Goal: Information Seeking & Learning: Understand process/instructions

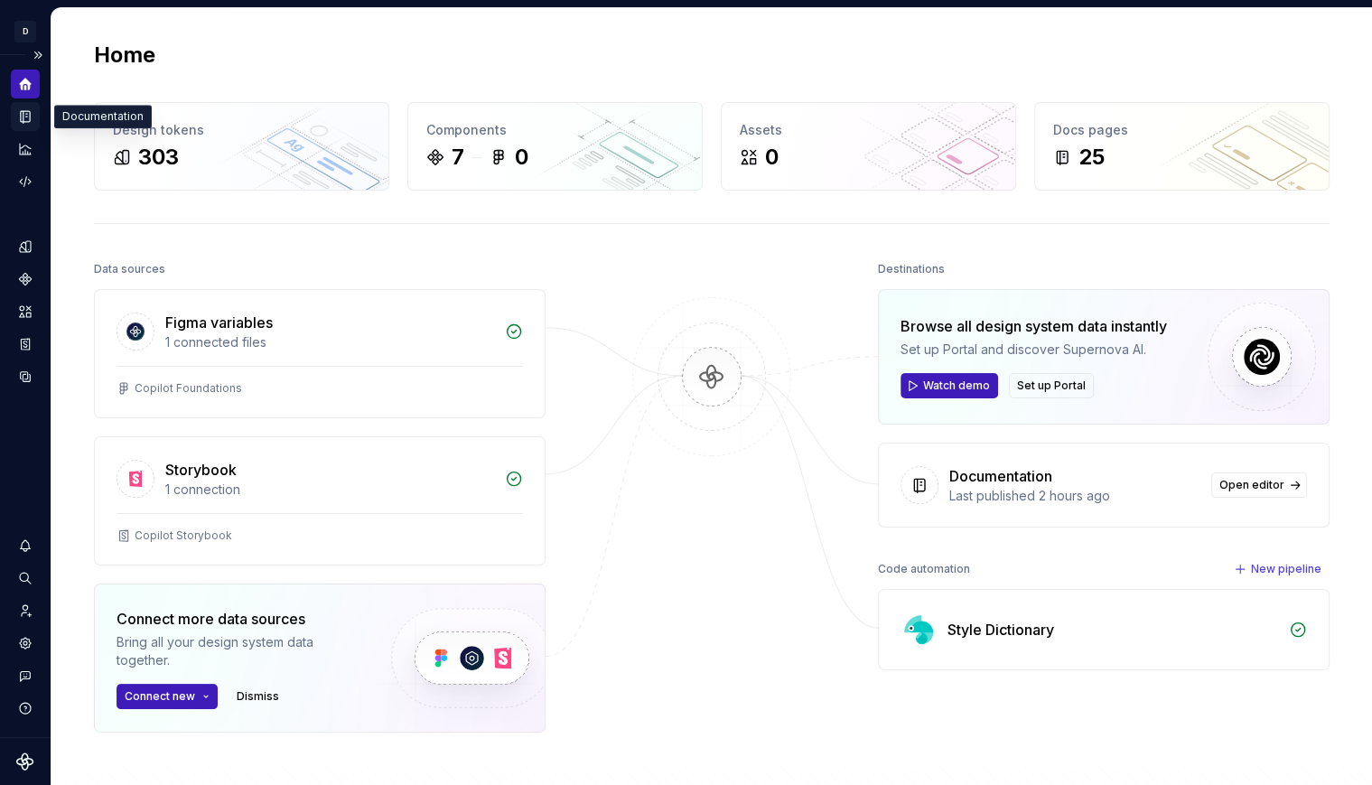
click at [24, 116] on icon "Documentation" at bounding box center [26, 117] width 7 height 10
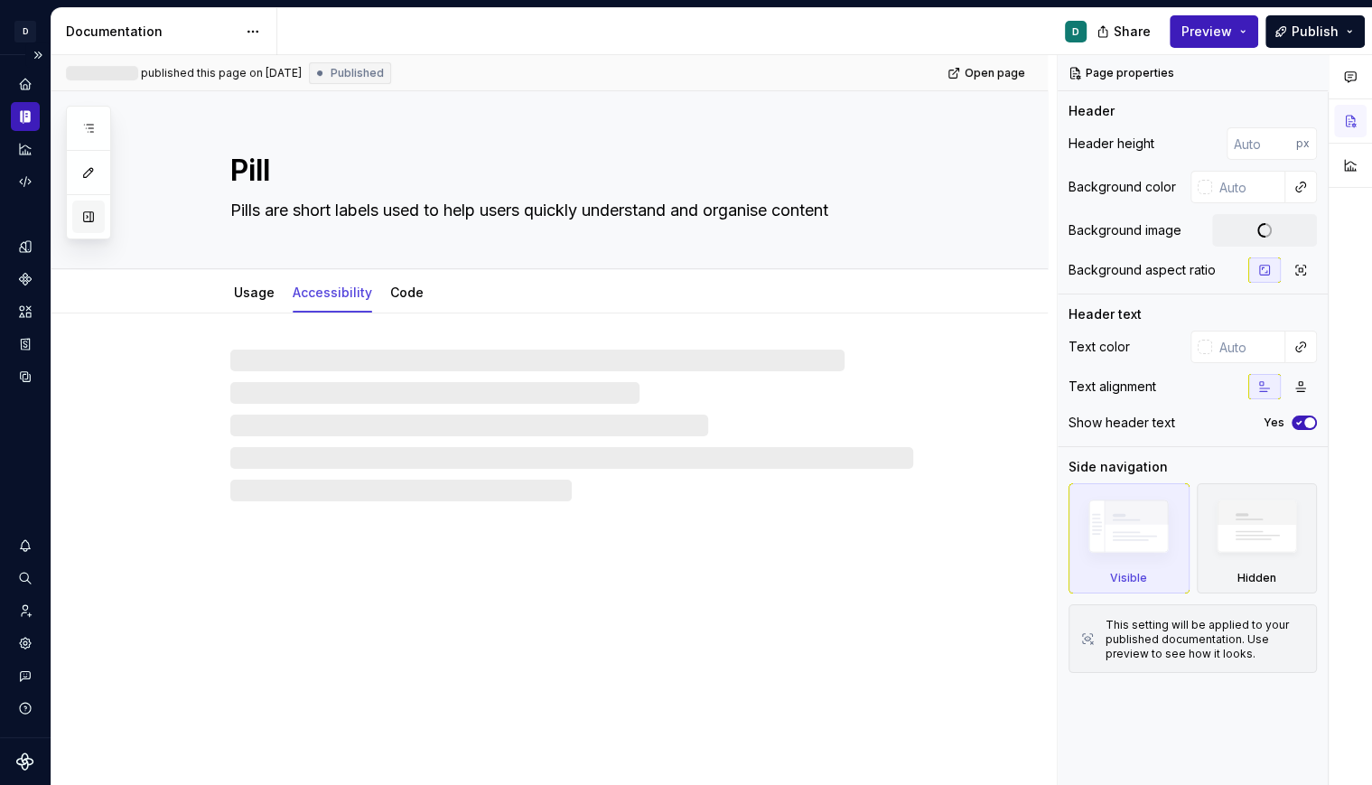
click at [84, 217] on button "button" at bounding box center [88, 216] width 33 height 33
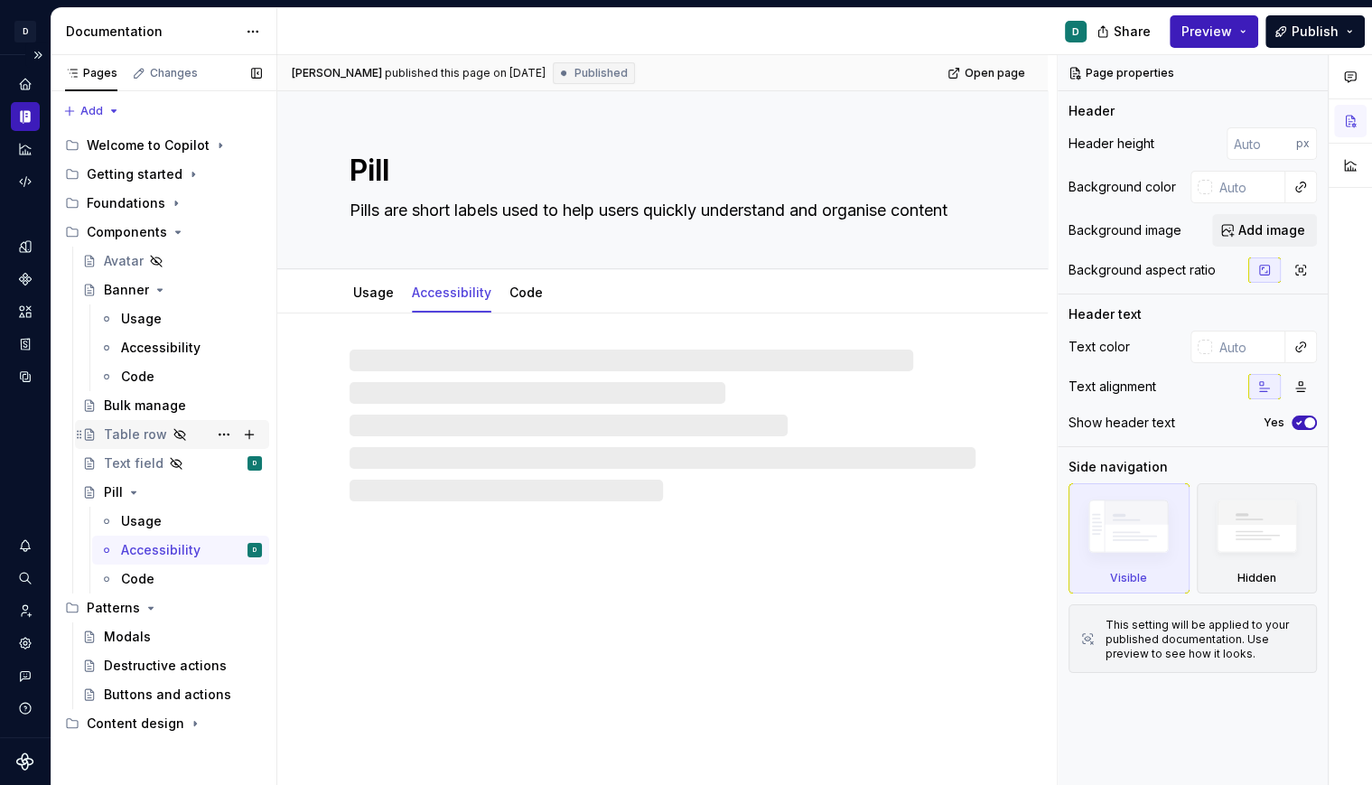
click at [138, 431] on div "Table row" at bounding box center [135, 434] width 63 height 18
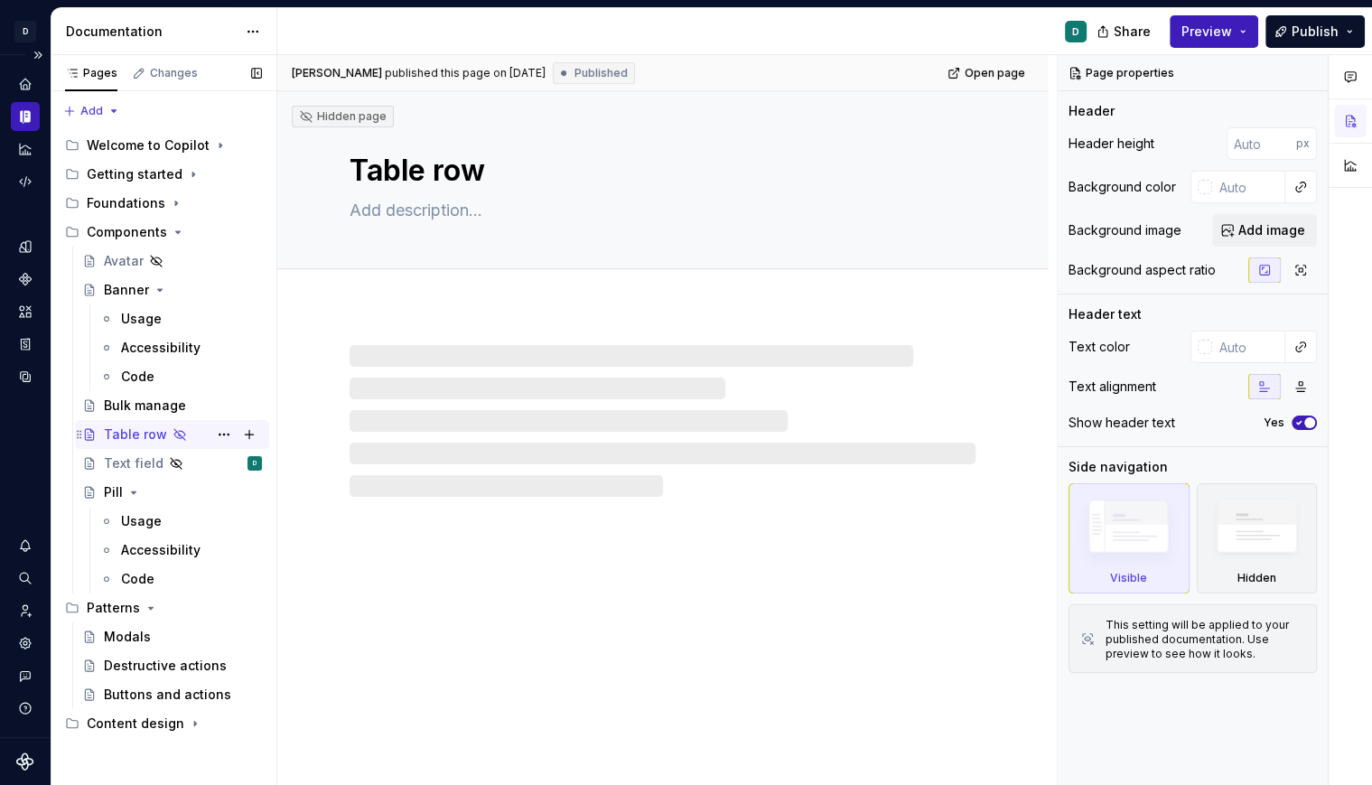
click at [154, 430] on div "Table row" at bounding box center [135, 434] width 63 height 18
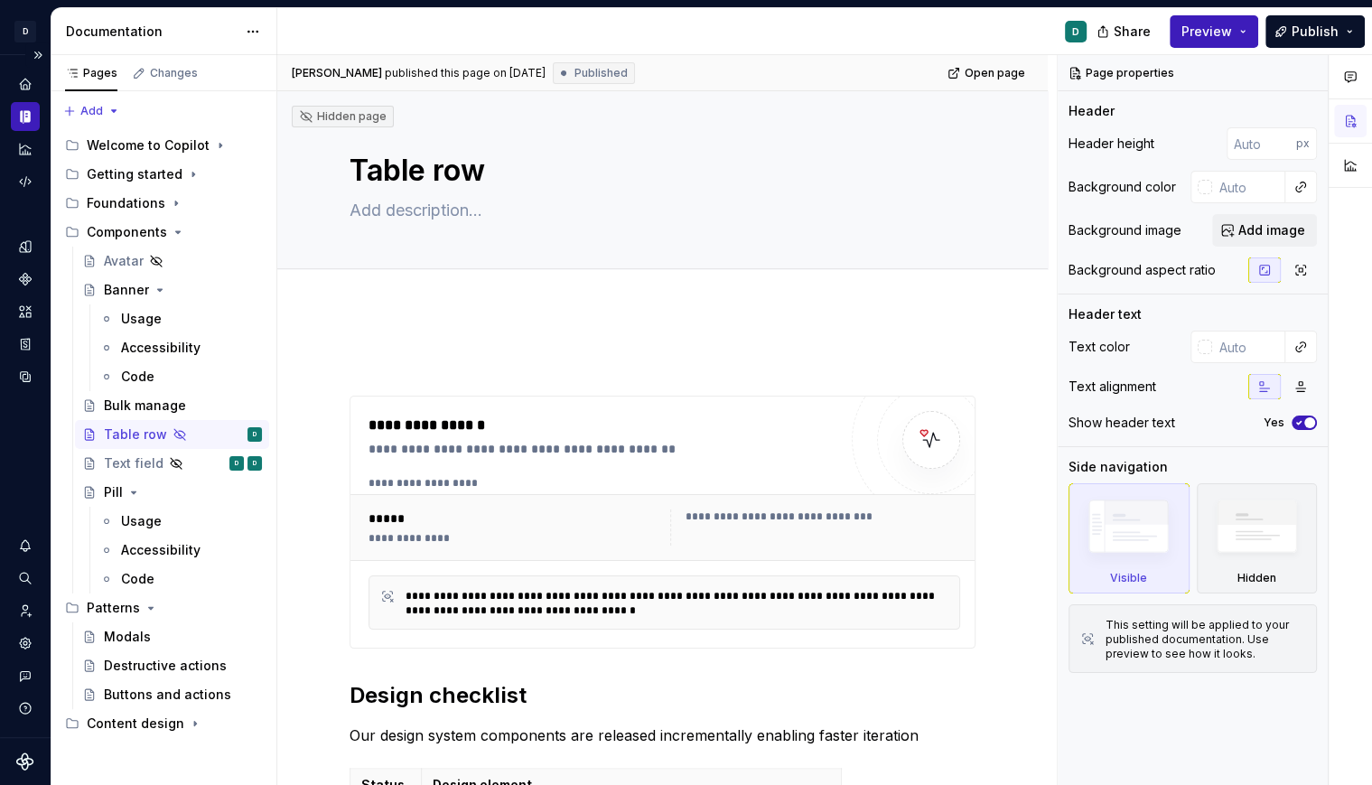
type textarea "*"
